Goal: Find specific fact: Find specific fact

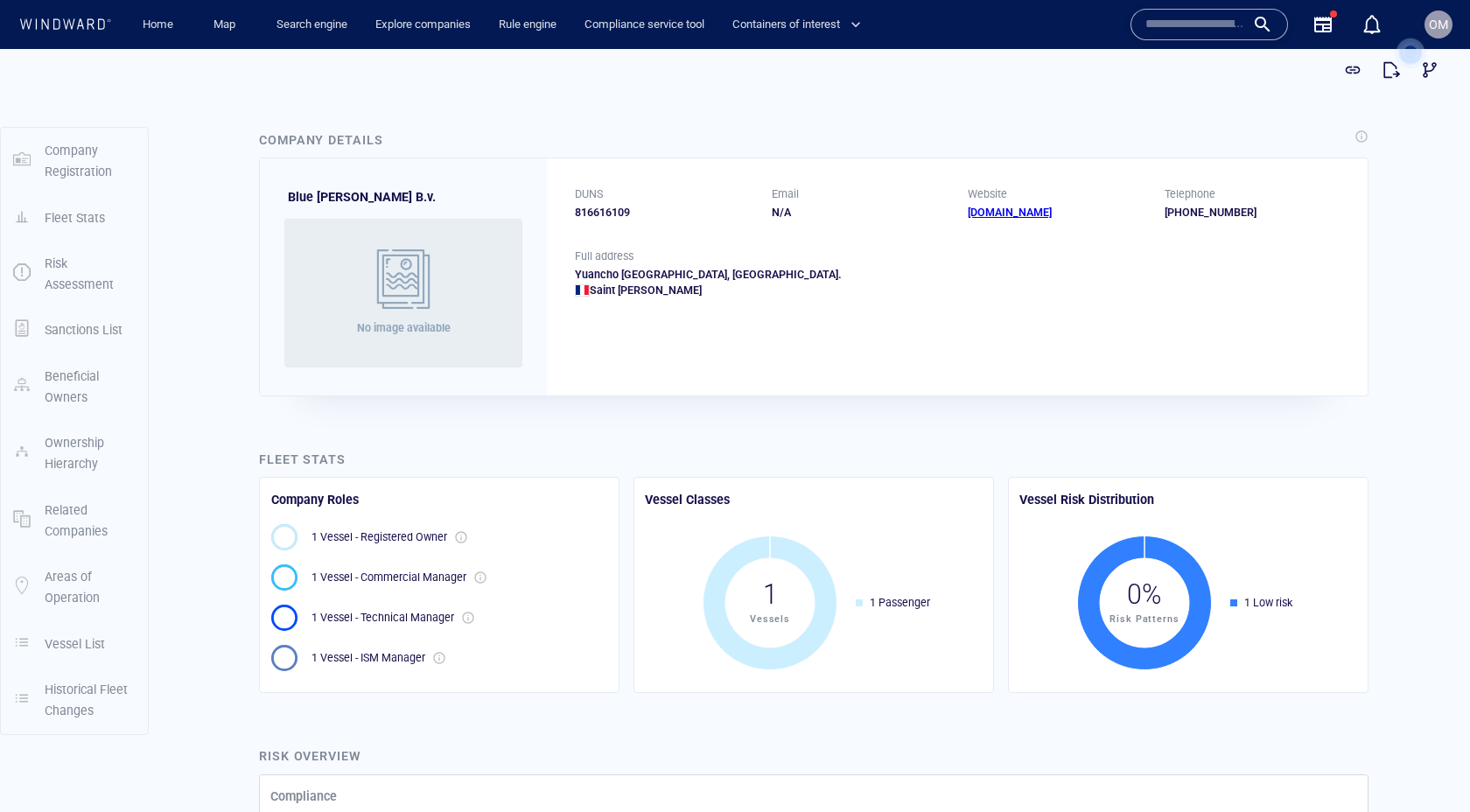
click at [294, 201] on span "Blue [PERSON_NAME] B.v." at bounding box center [362, 196] width 148 height 14
drag, startPoint x: 294, startPoint y: 201, endPoint x: 378, endPoint y: 200, distance: 84.0
click at [378, 200] on span "Blue [PERSON_NAME] B.v." at bounding box center [362, 196] width 148 height 14
click at [606, 290] on div "Curacao" at bounding box center [957, 290] width 764 height 16
drag, startPoint x: 624, startPoint y: 296, endPoint x: 579, endPoint y: 296, distance: 45.0
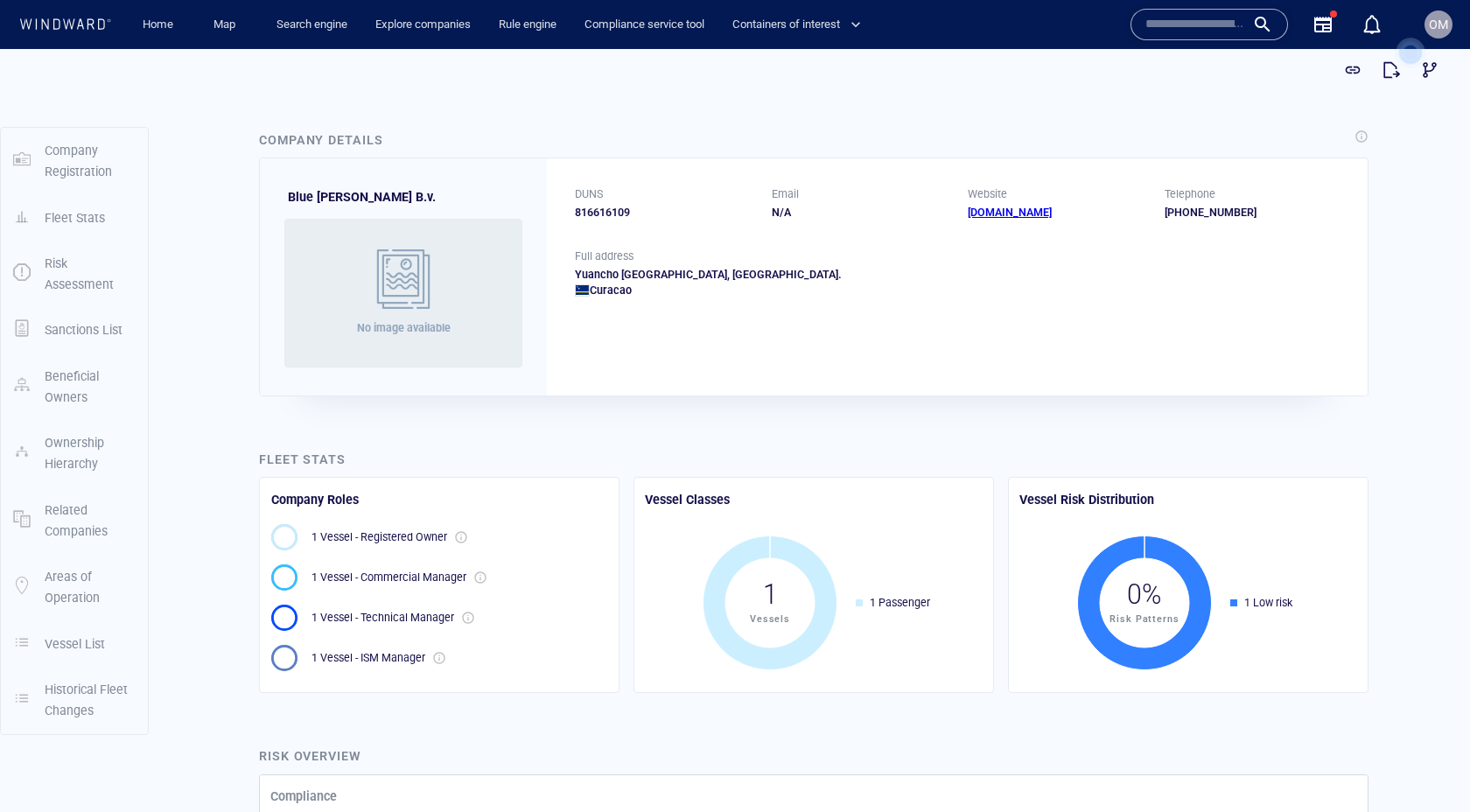
click at [580, 296] on div "Curacao" at bounding box center [957, 290] width 764 height 16
click at [610, 289] on div "Curacao" at bounding box center [957, 290] width 764 height 16
copy div "Curacao"
click at [664, 388] on div "DUNS 816616109 Email N/A Website www.greatbayferry.com Telephone +17215205015 F…" at bounding box center [958, 277] width 821 height 236
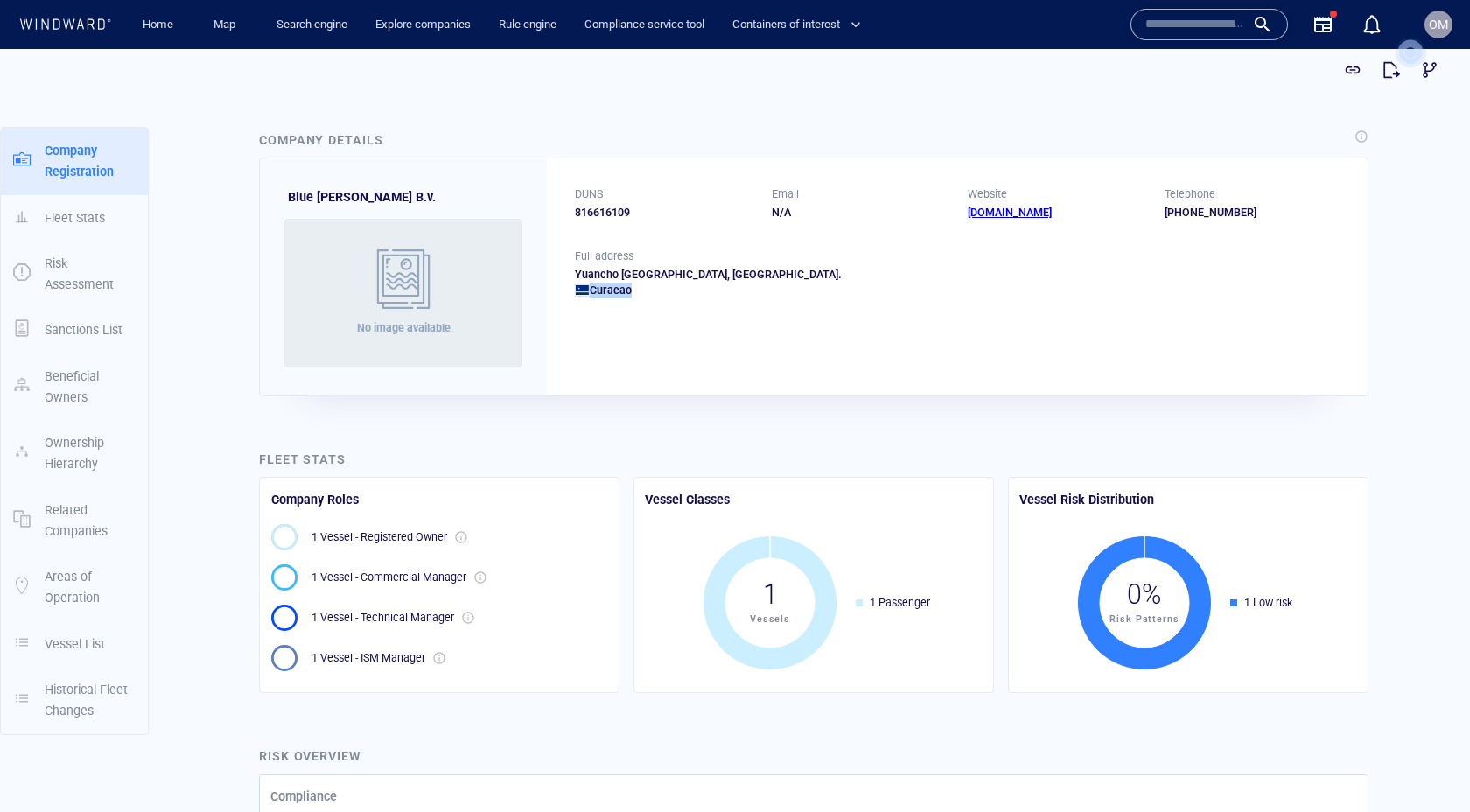
drag, startPoint x: 627, startPoint y: 289, endPoint x: 546, endPoint y: 286, distance: 81.1
click at [547, 286] on div "Full address Yuancho Yrausquin Boulevard Philipsburg, Sint Maarten. Curacao" at bounding box center [958, 287] width 821 height 78
click at [599, 296] on div "Curacao" at bounding box center [957, 290] width 764 height 16
drag, startPoint x: 530, startPoint y: 380, endPoint x: 423, endPoint y: 374, distance: 107.2
